Goal: Task Accomplishment & Management: Complete application form

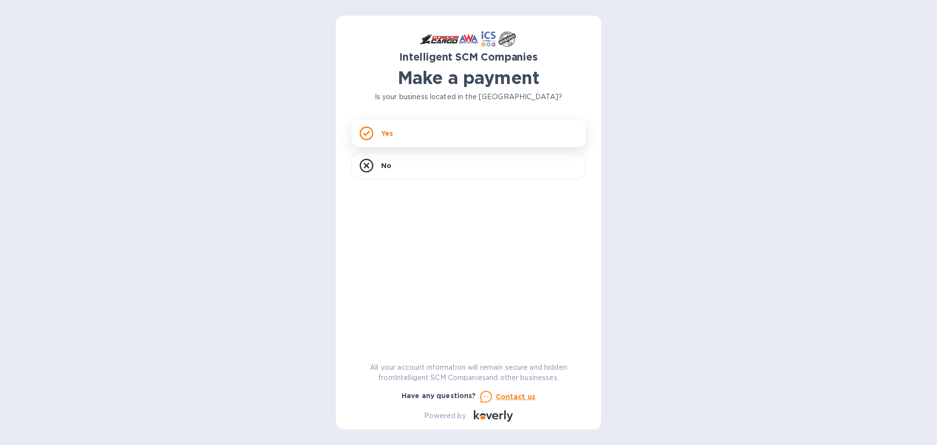
click at [481, 139] on div "Yes" at bounding box center [468, 133] width 234 height 27
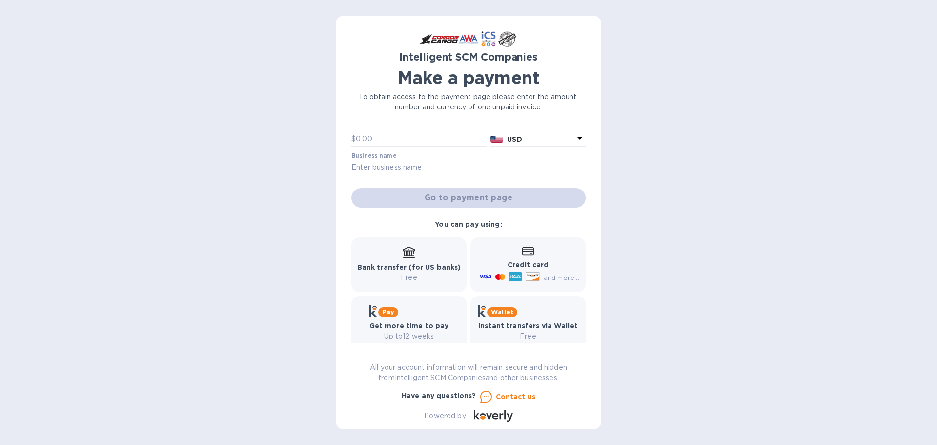
scroll to position [47, 0]
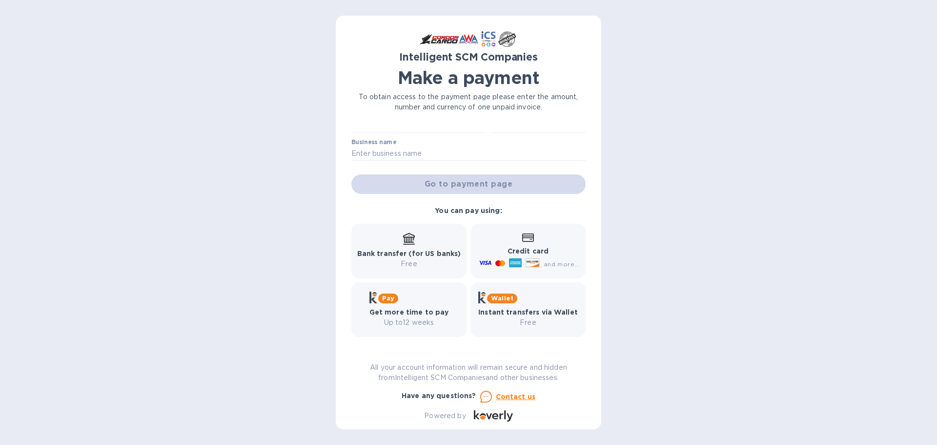
click at [438, 237] on div "Bank transfer (for US banks) Free" at bounding box center [409, 251] width 104 height 36
click at [414, 257] on b "Bank transfer (for US banks)" at bounding box center [409, 253] width 104 height 8
click at [411, 247] on div "Bank transfer (for US banks) Free" at bounding box center [409, 251] width 104 height 36
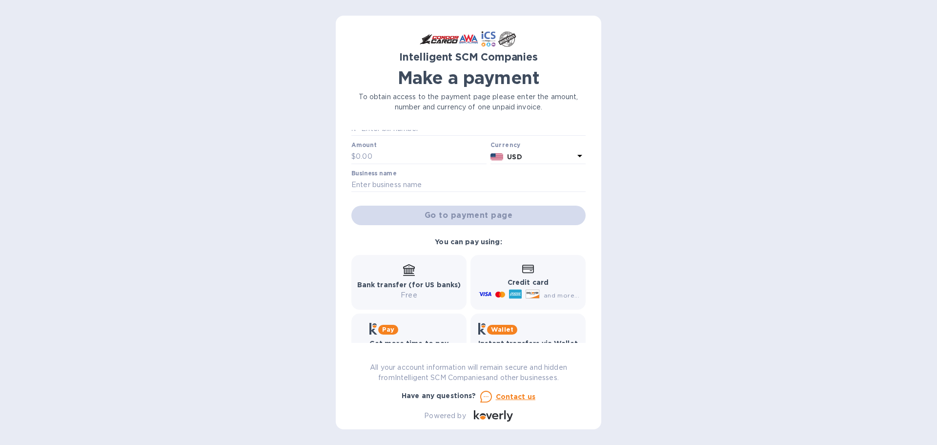
scroll to position [0, 0]
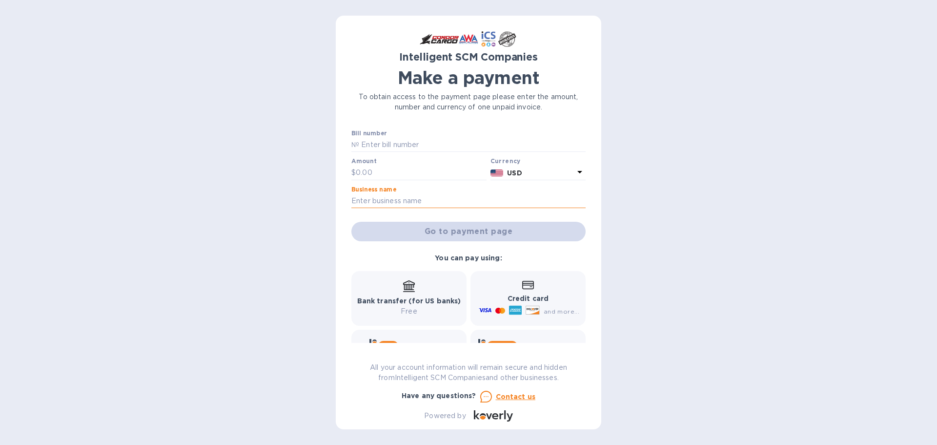
click at [403, 203] on input "text" at bounding box center [468, 201] width 234 height 15
click at [401, 184] on div "Business name" at bounding box center [468, 198] width 238 height 28
click at [401, 169] on input "text" at bounding box center [421, 172] width 131 height 15
click at [403, 148] on input "text" at bounding box center [472, 145] width 226 height 15
click at [455, 99] on p "To obtain access to the payment page please enter the amount, number and curren…" at bounding box center [468, 102] width 234 height 20
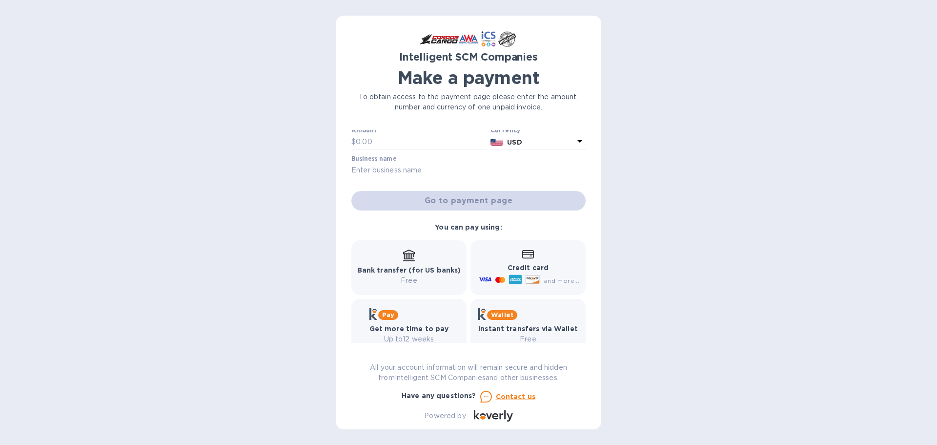
scroll to position [47, 0]
